Goal: Task Accomplishment & Management: Use online tool/utility

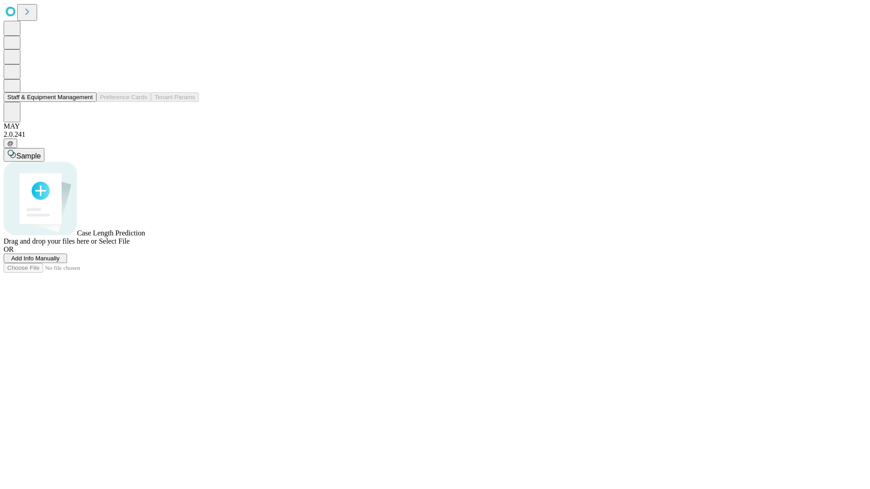
click at [87, 102] on button "Staff & Equipment Management" at bounding box center [50, 97] width 93 height 10
